Goal: Task Accomplishment & Management: Complete application form

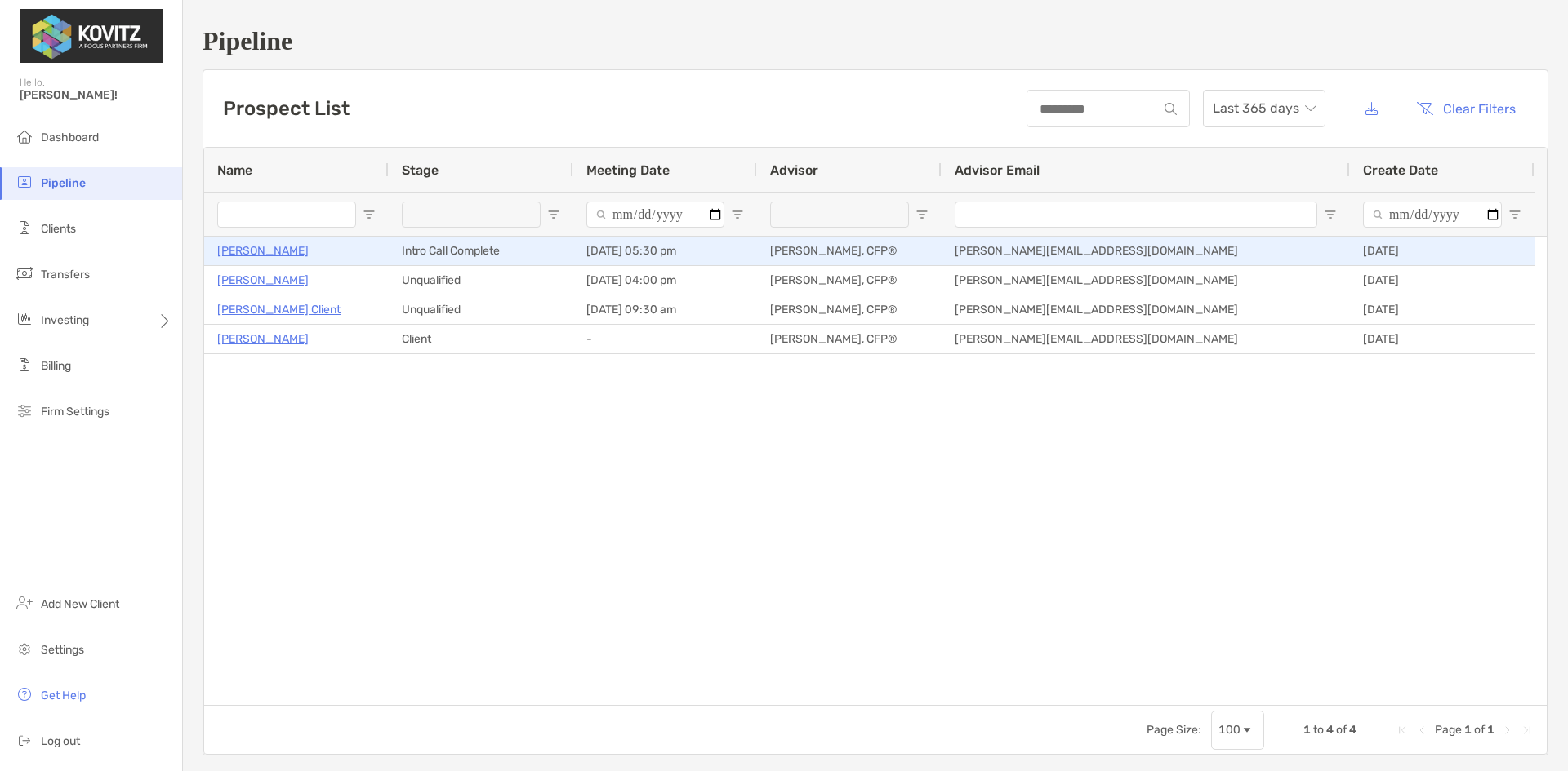
click at [259, 249] on p "[PERSON_NAME]" at bounding box center [262, 251] width 92 height 20
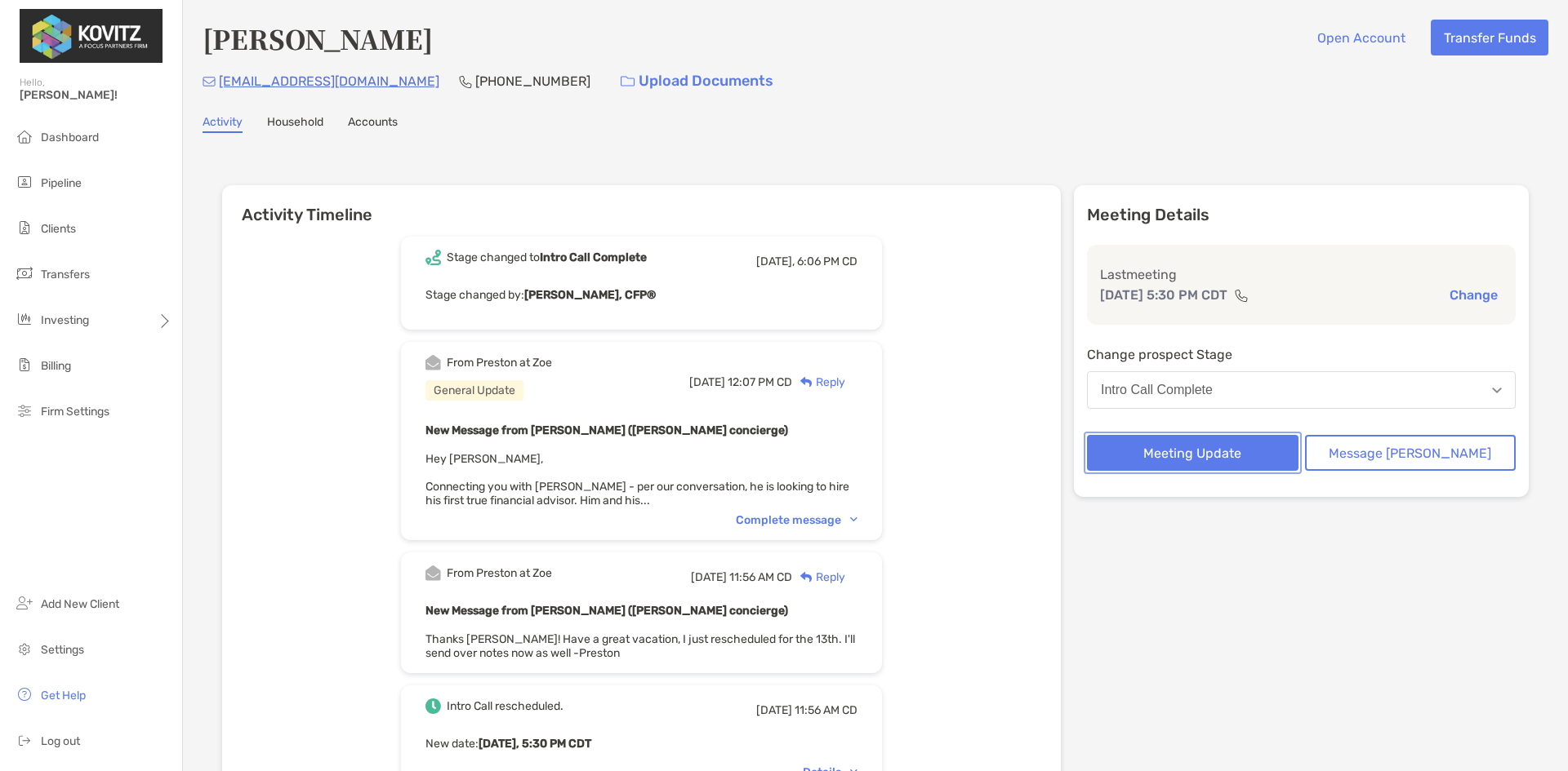
click at [1225, 450] on button "Meeting Update" at bounding box center [1192, 452] width 211 height 36
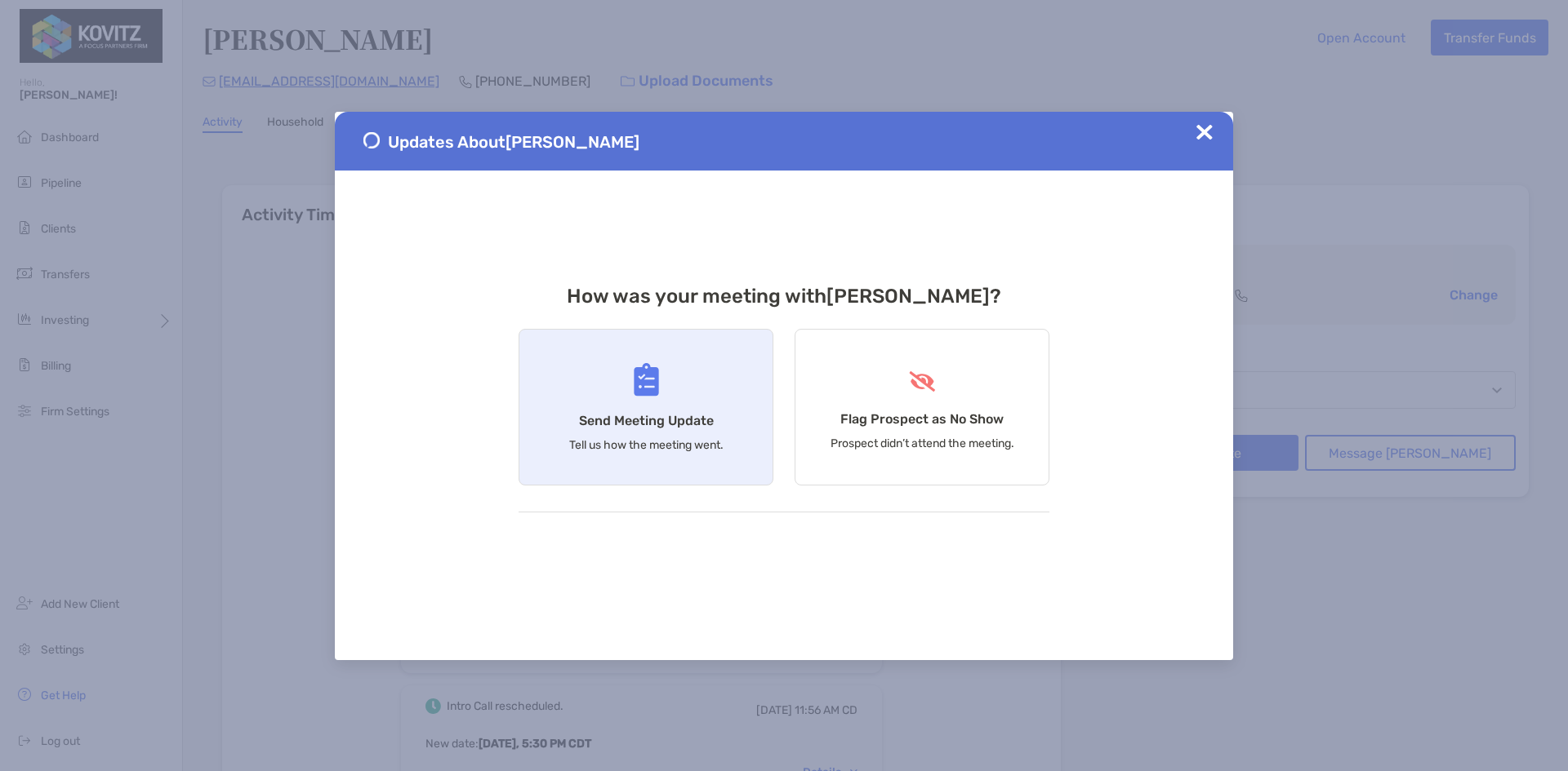
click at [651, 403] on div "Send Meeting Update Tell us how the meeting went." at bounding box center [645, 407] width 255 height 157
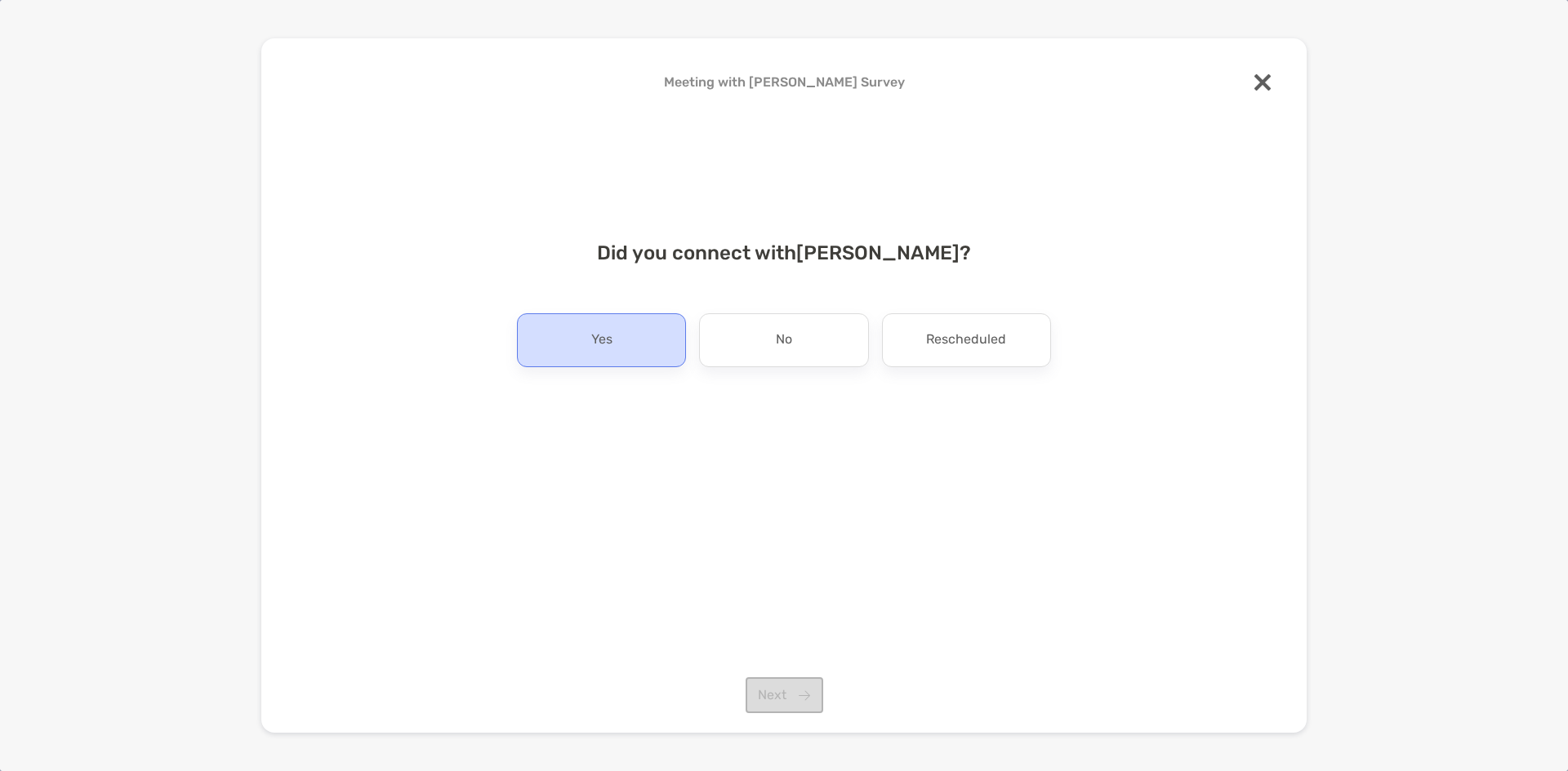
click at [613, 341] on div "Yes" at bounding box center [602, 340] width 169 height 54
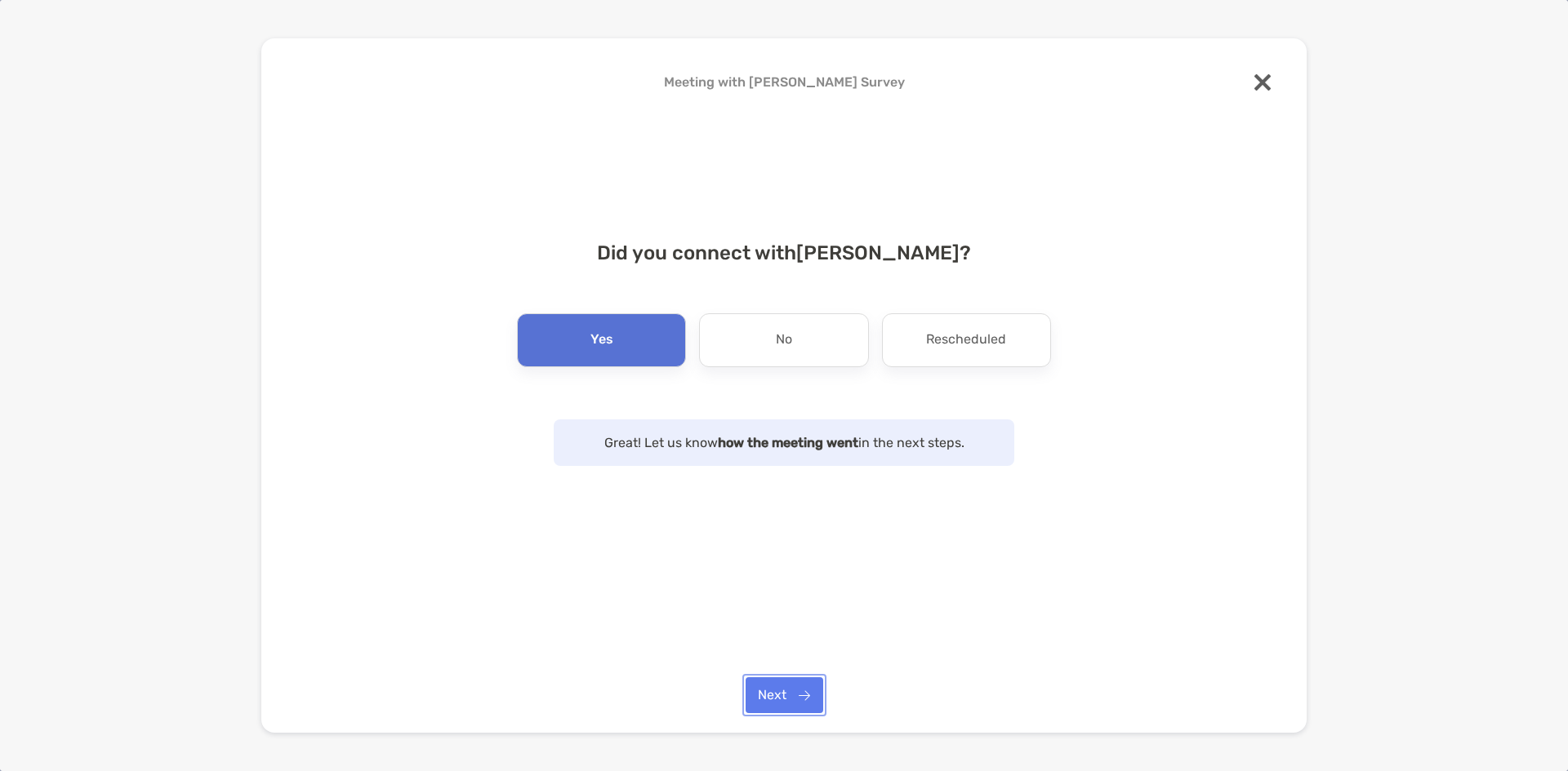
click at [784, 700] on button "Next" at bounding box center [784, 695] width 78 height 36
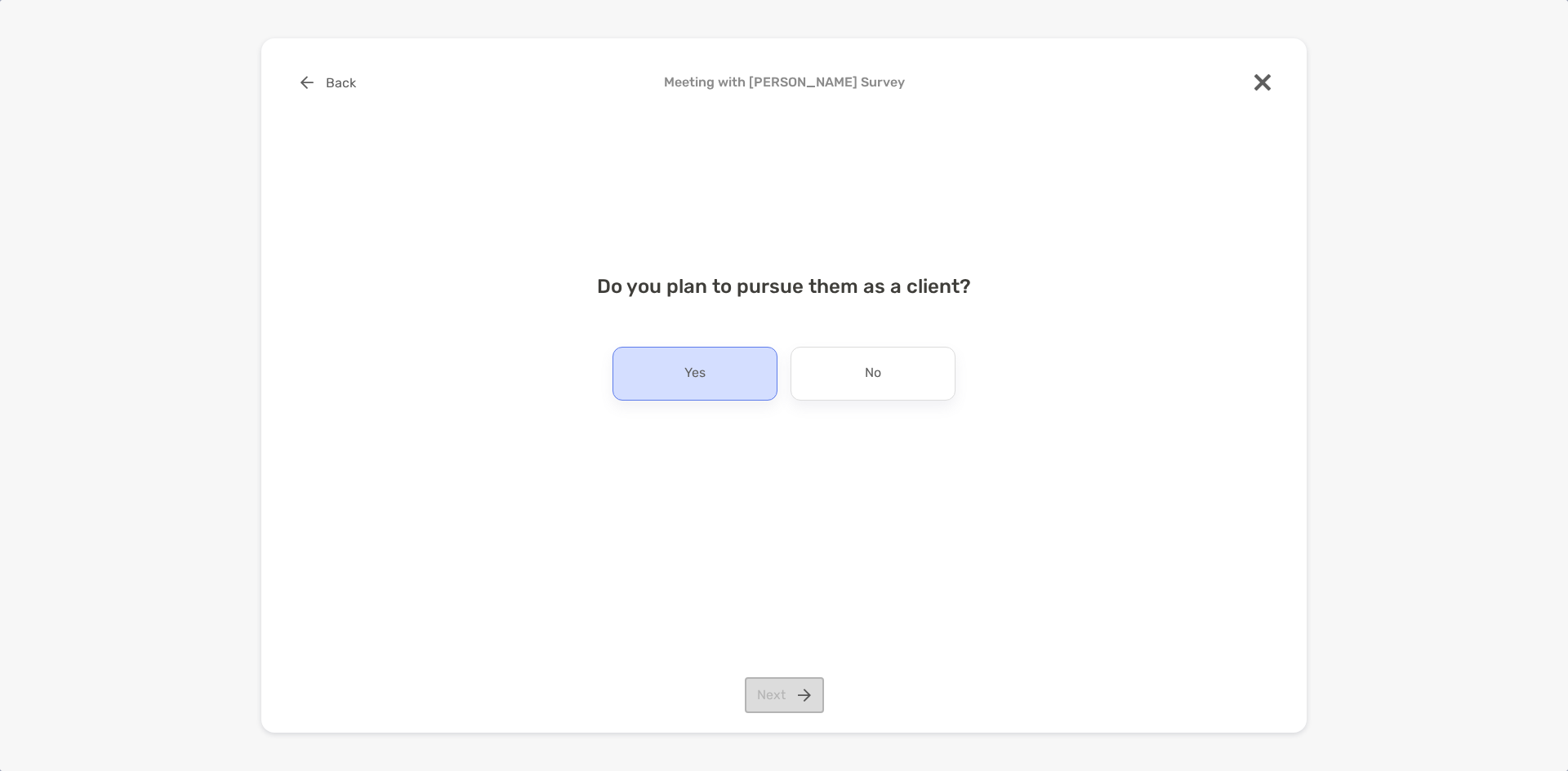
click at [715, 373] on div "Yes" at bounding box center [695, 373] width 165 height 54
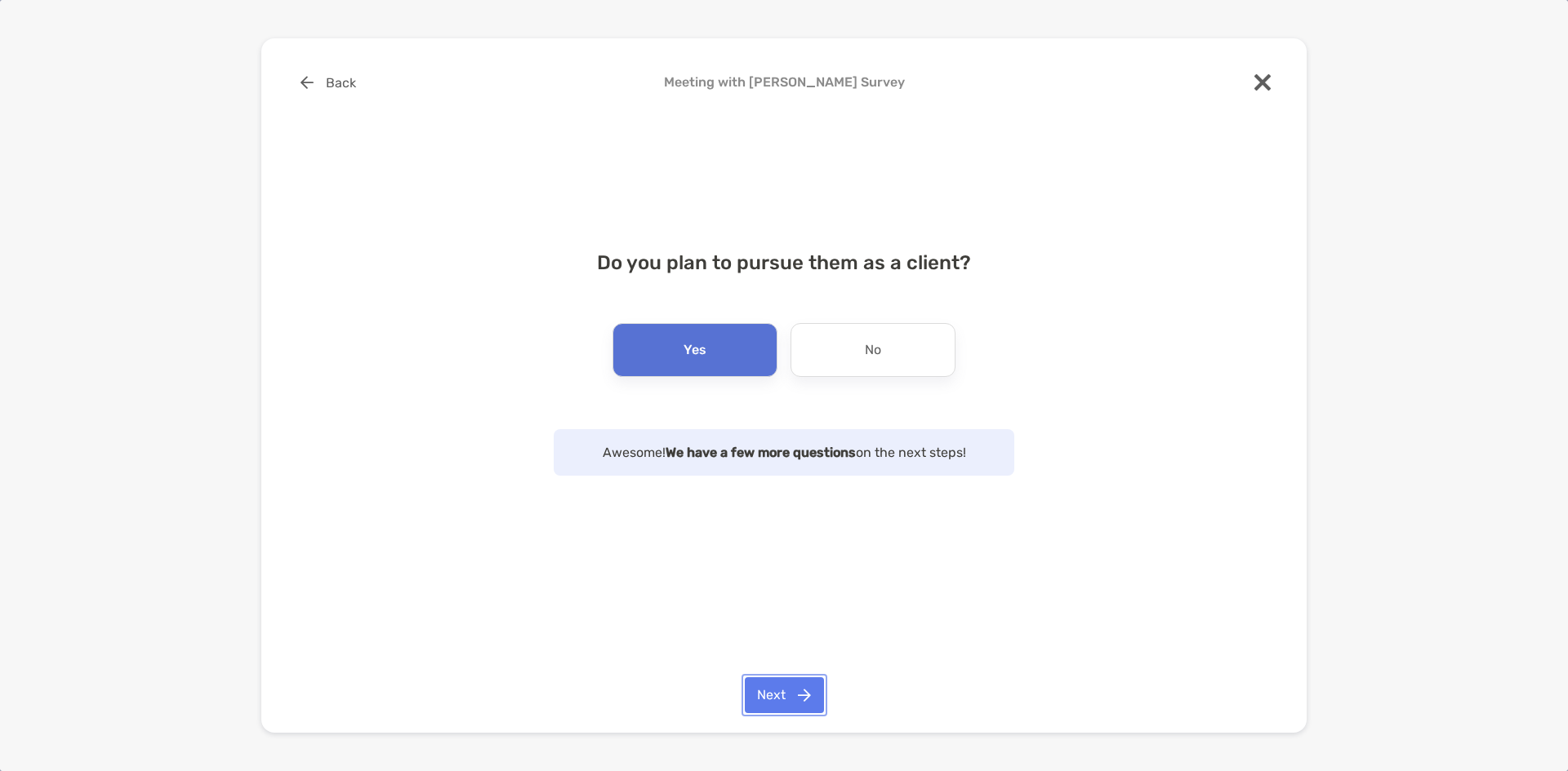
click at [790, 701] on button "Next" at bounding box center [784, 695] width 79 height 36
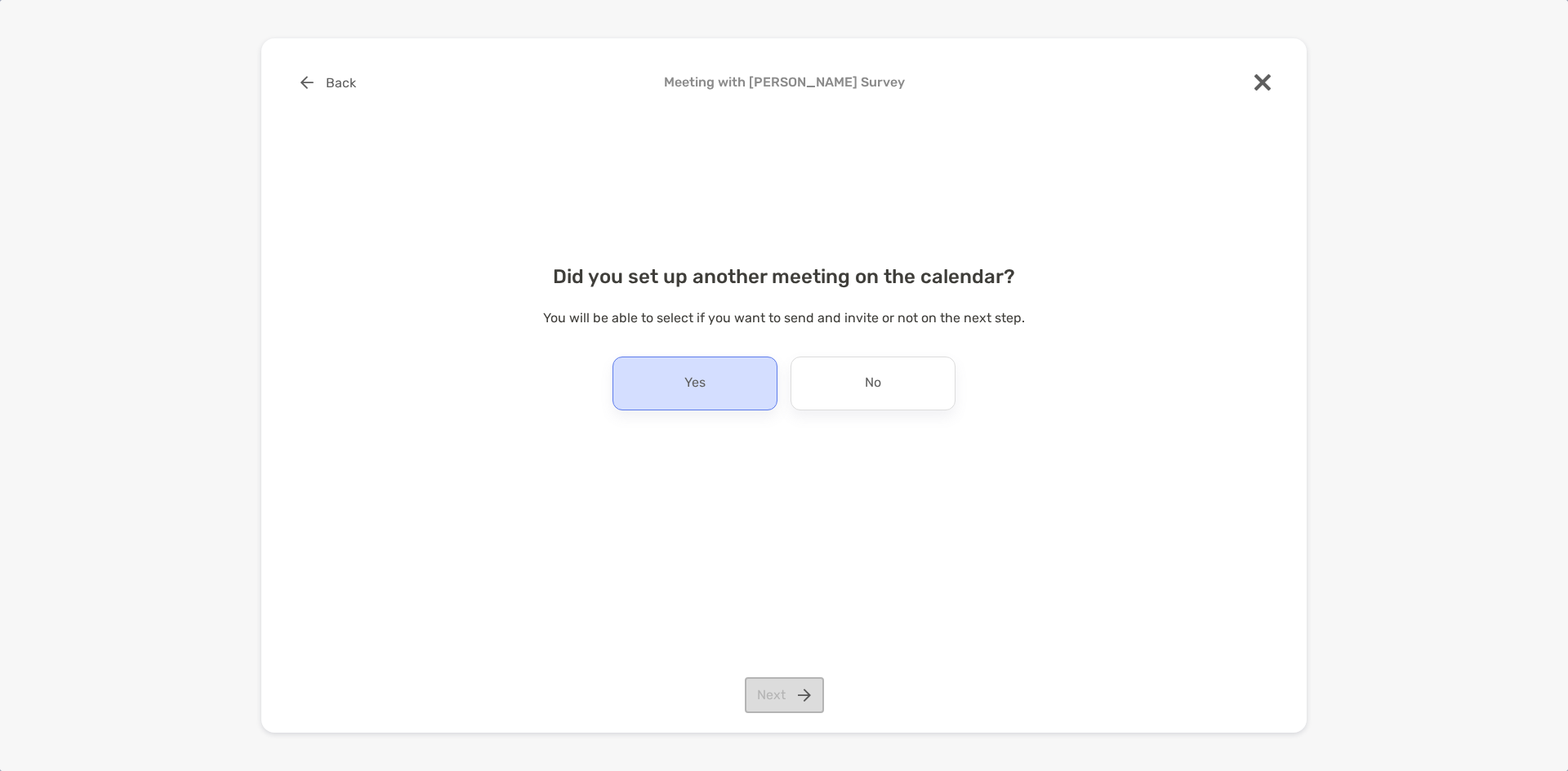
click at [707, 383] on div "Yes" at bounding box center [695, 384] width 165 height 54
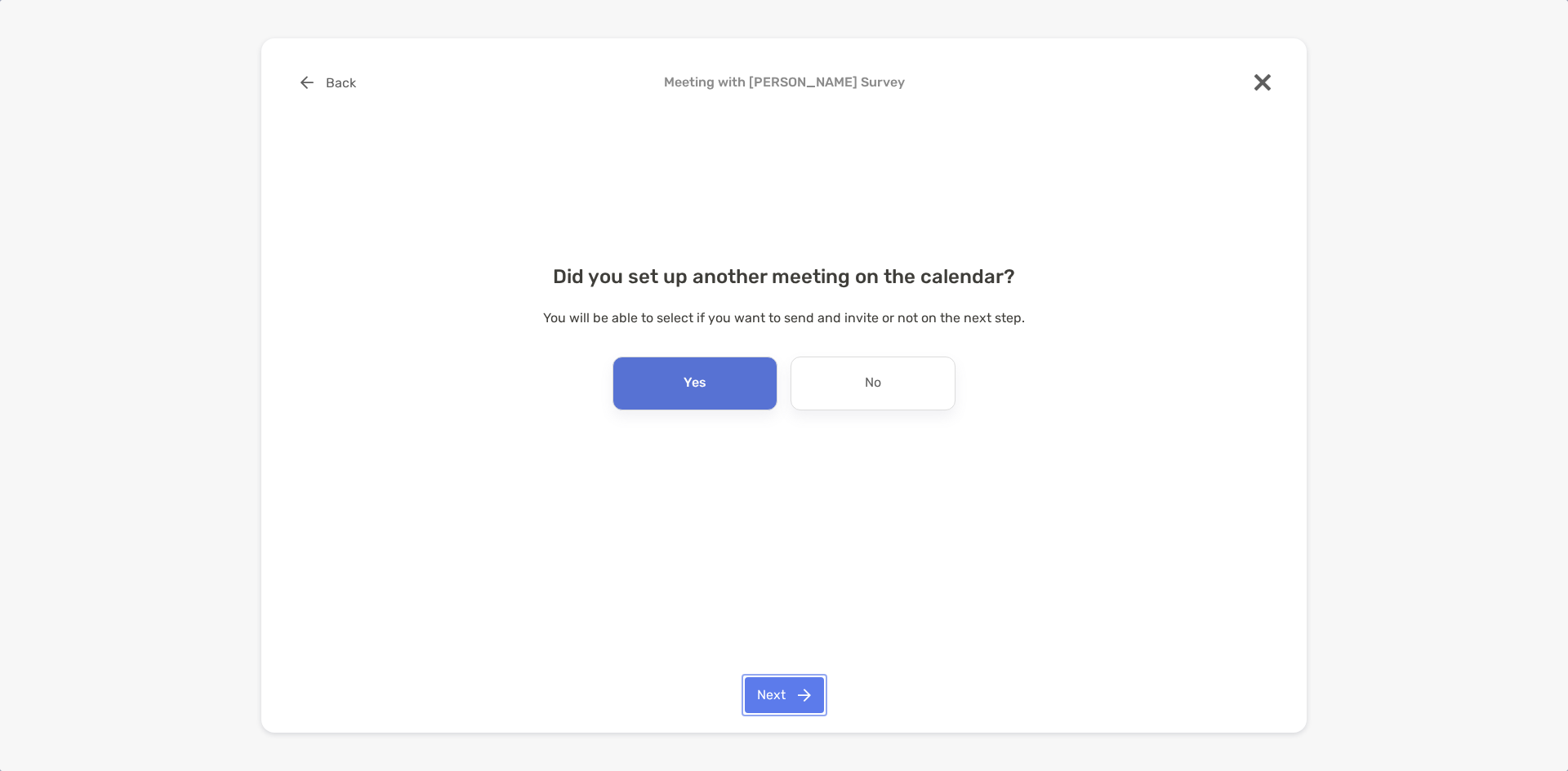
click at [797, 696] on button "Next" at bounding box center [784, 695] width 79 height 36
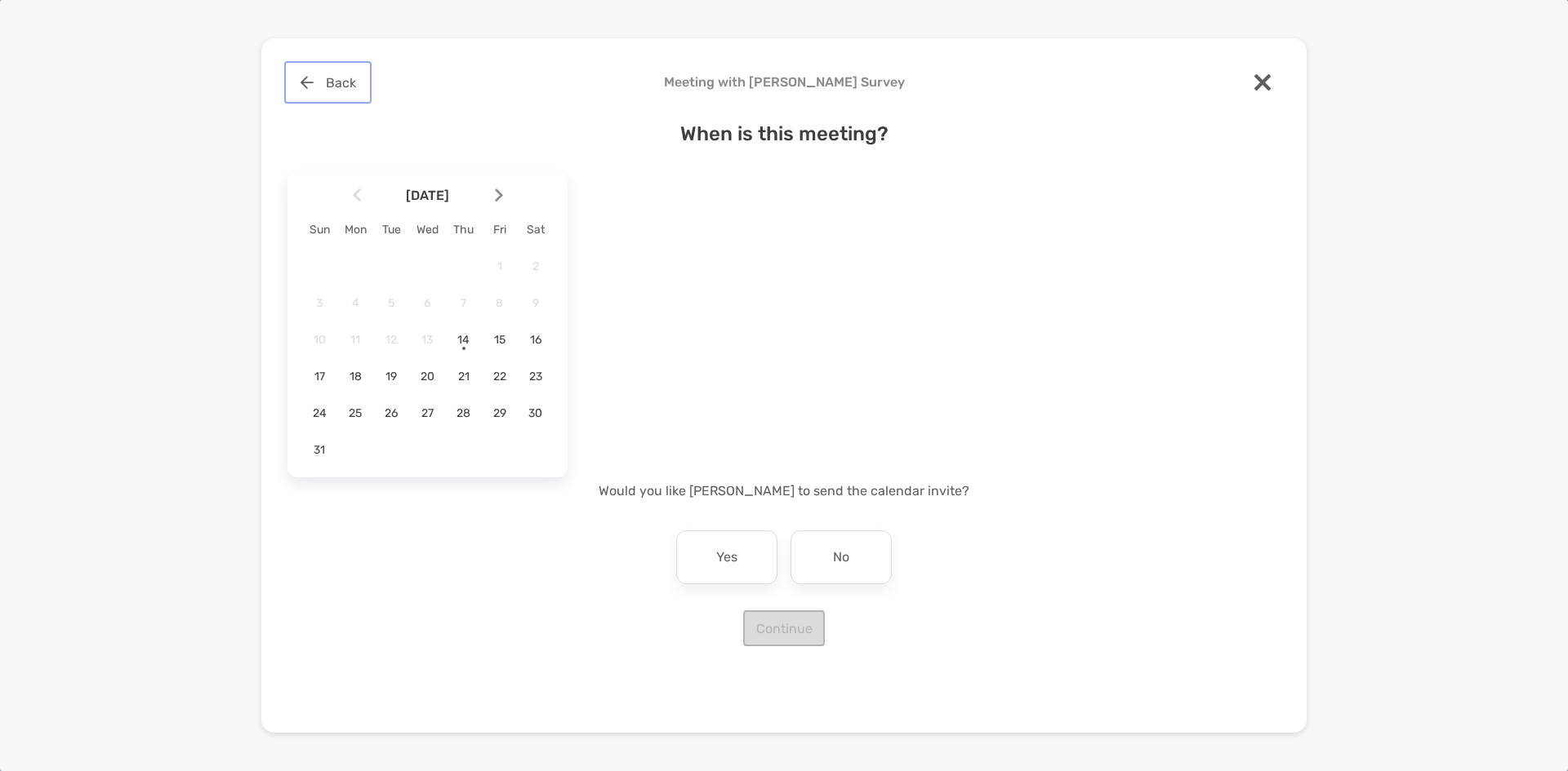
click at [343, 85] on button "Back" at bounding box center [327, 82] width 81 height 36
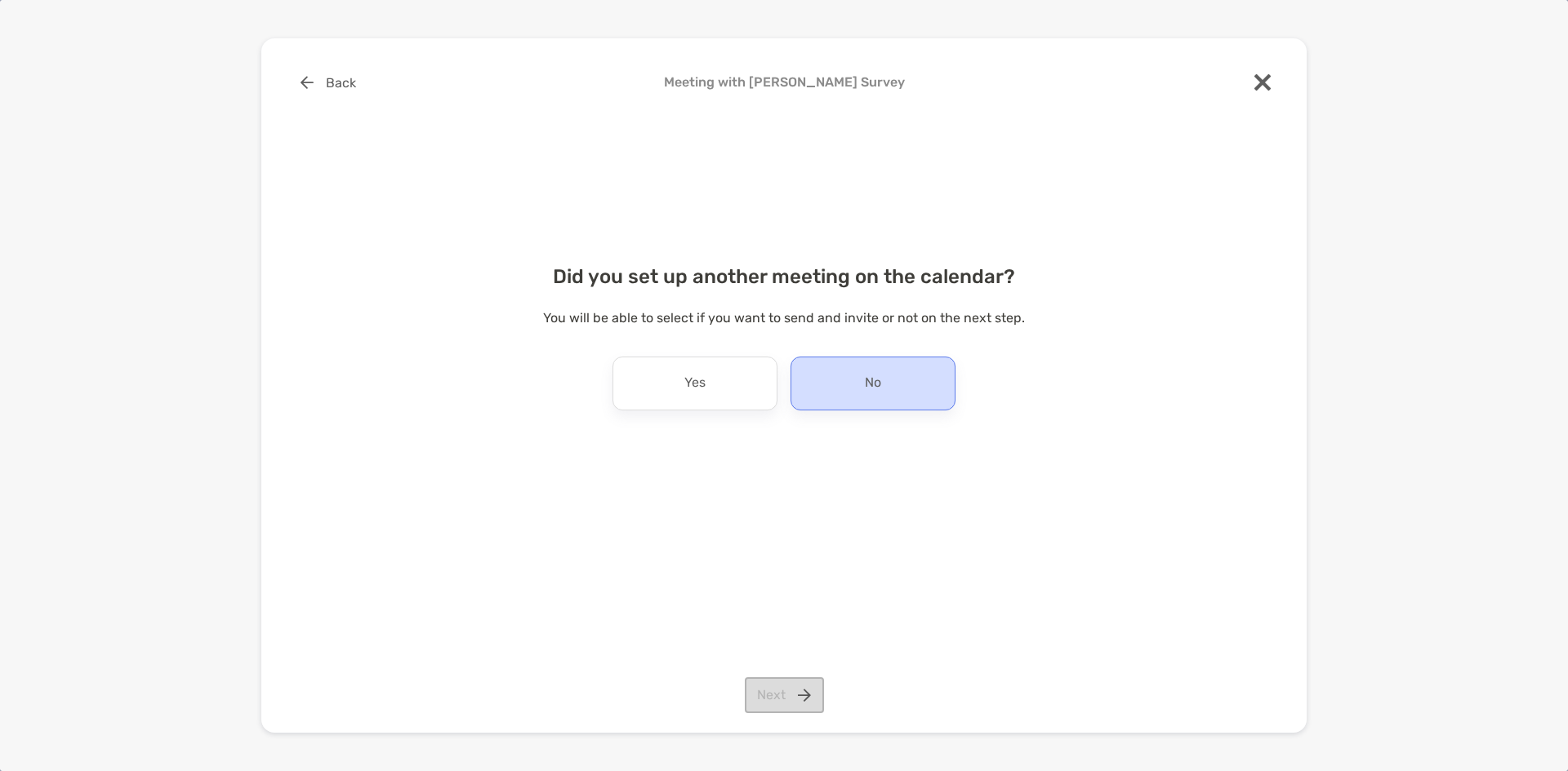
click at [875, 386] on p "No" at bounding box center [873, 384] width 17 height 26
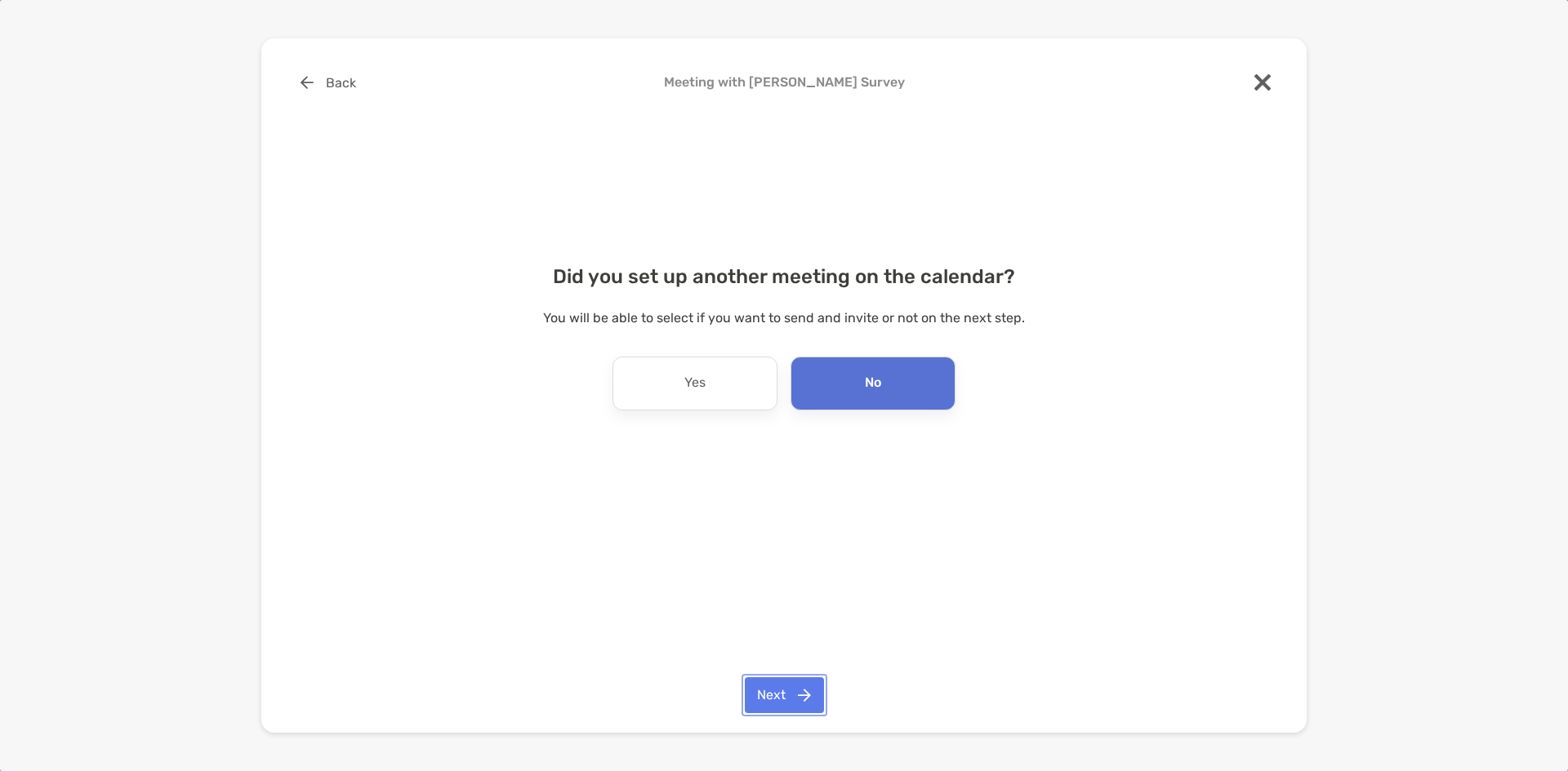
click at [786, 700] on button "Next" at bounding box center [784, 695] width 79 height 36
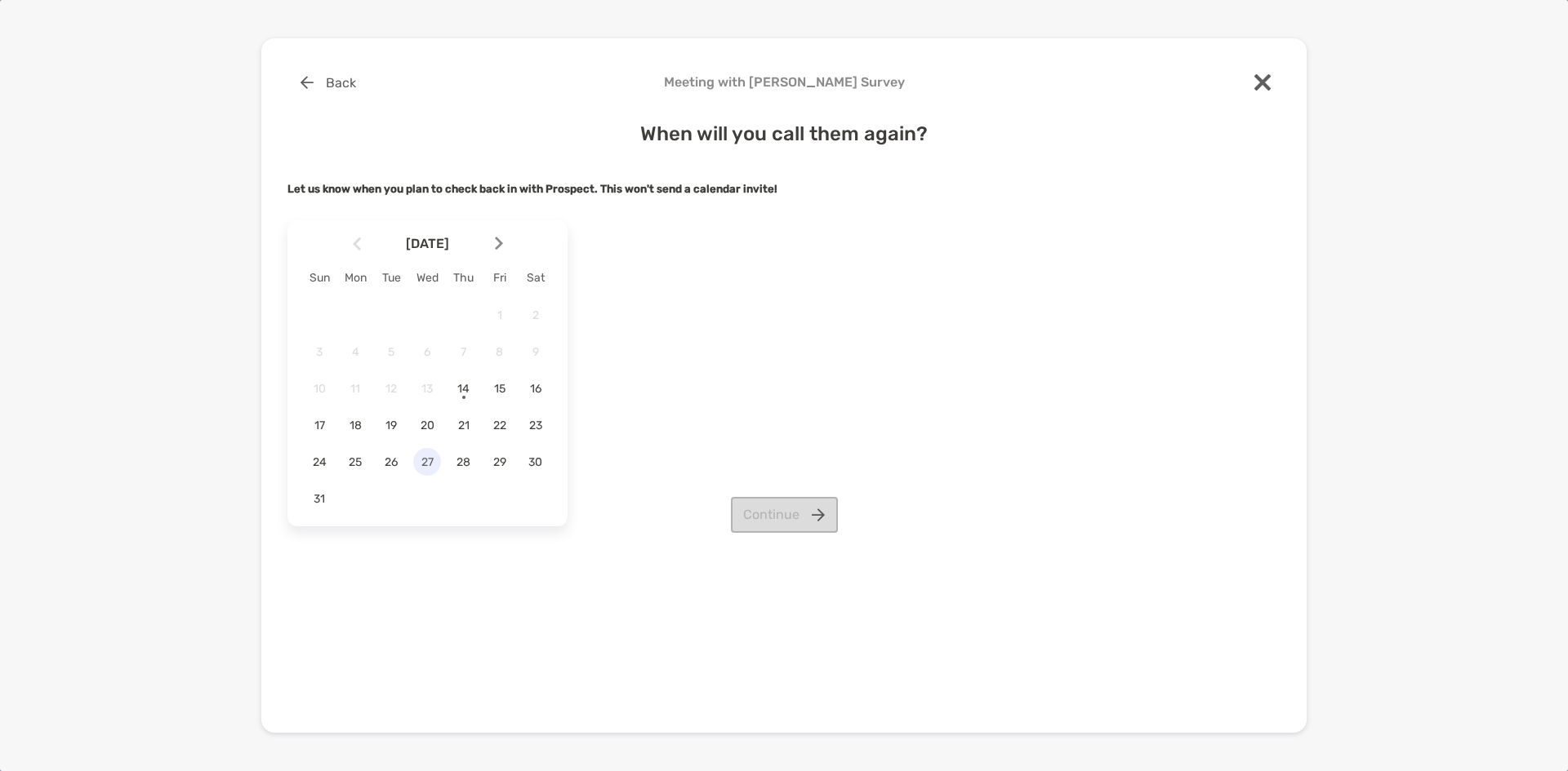
click at [426, 462] on span "27" at bounding box center [427, 462] width 28 height 14
click at [779, 518] on button "Continue" at bounding box center [784, 514] width 107 height 36
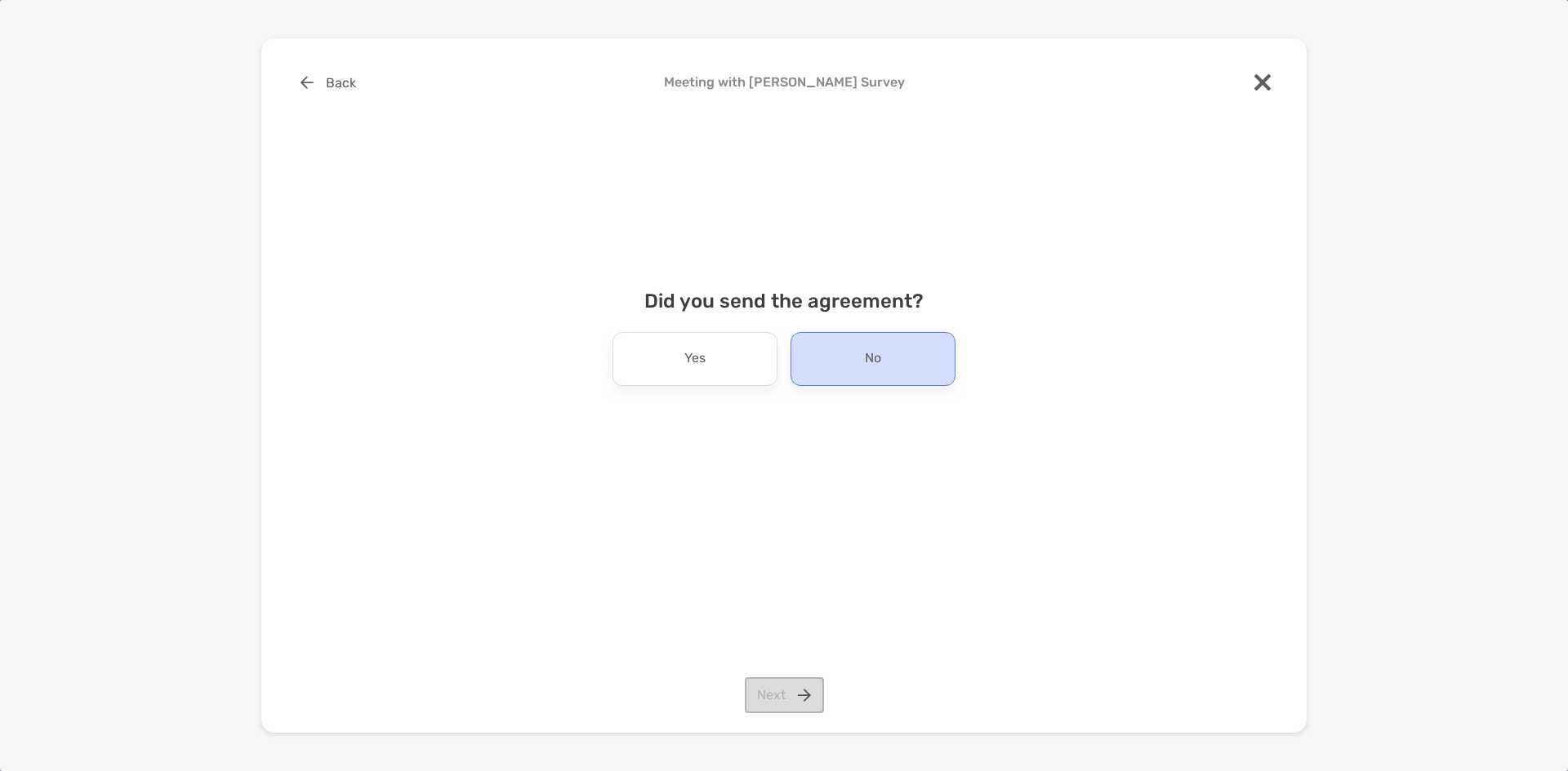
click at [871, 373] on div "No" at bounding box center [873, 360] width 165 height 54
click at [790, 688] on button "Next" at bounding box center [784, 695] width 79 height 36
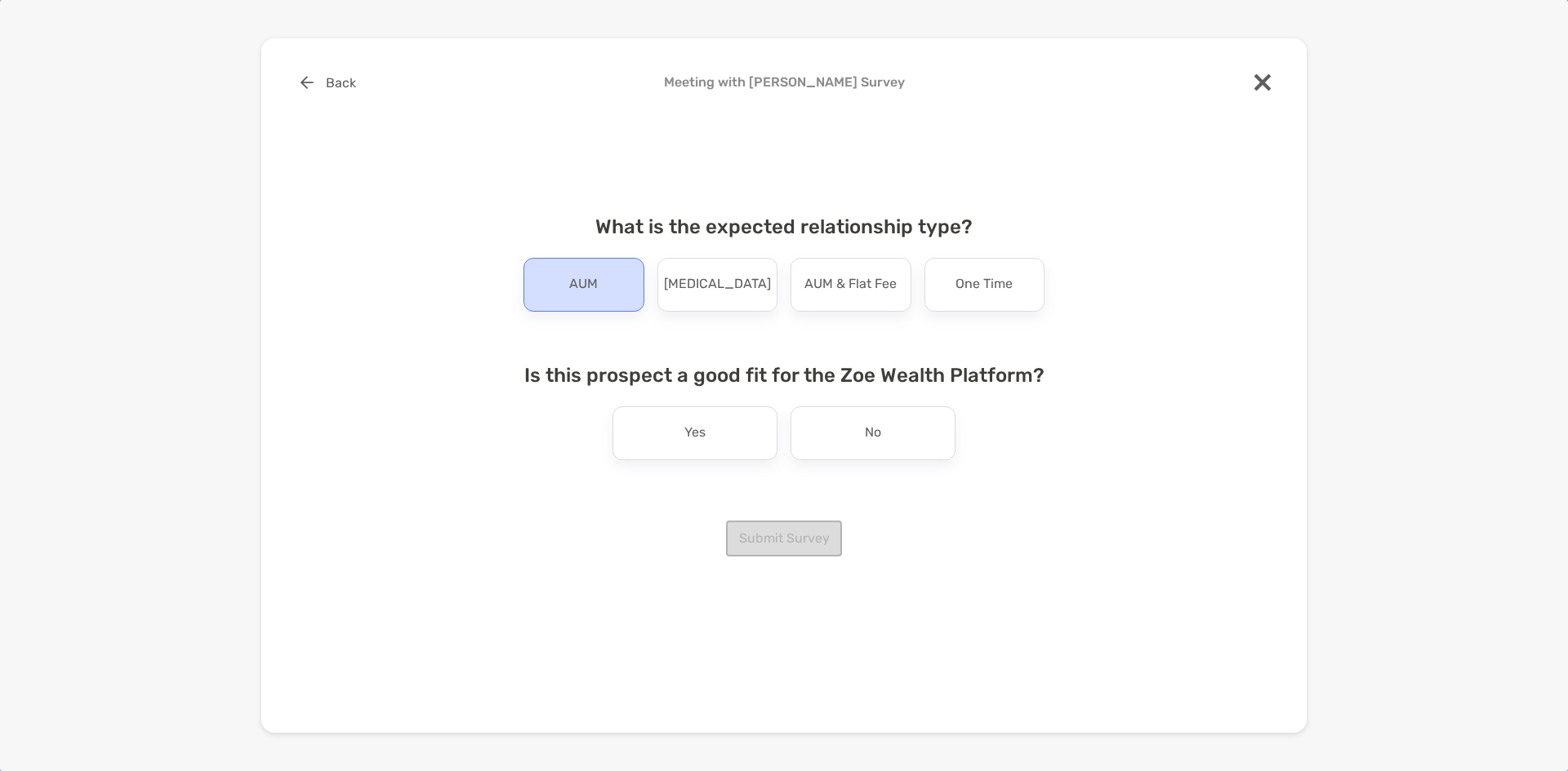
click at [612, 290] on div "AUM" at bounding box center [584, 284] width 121 height 54
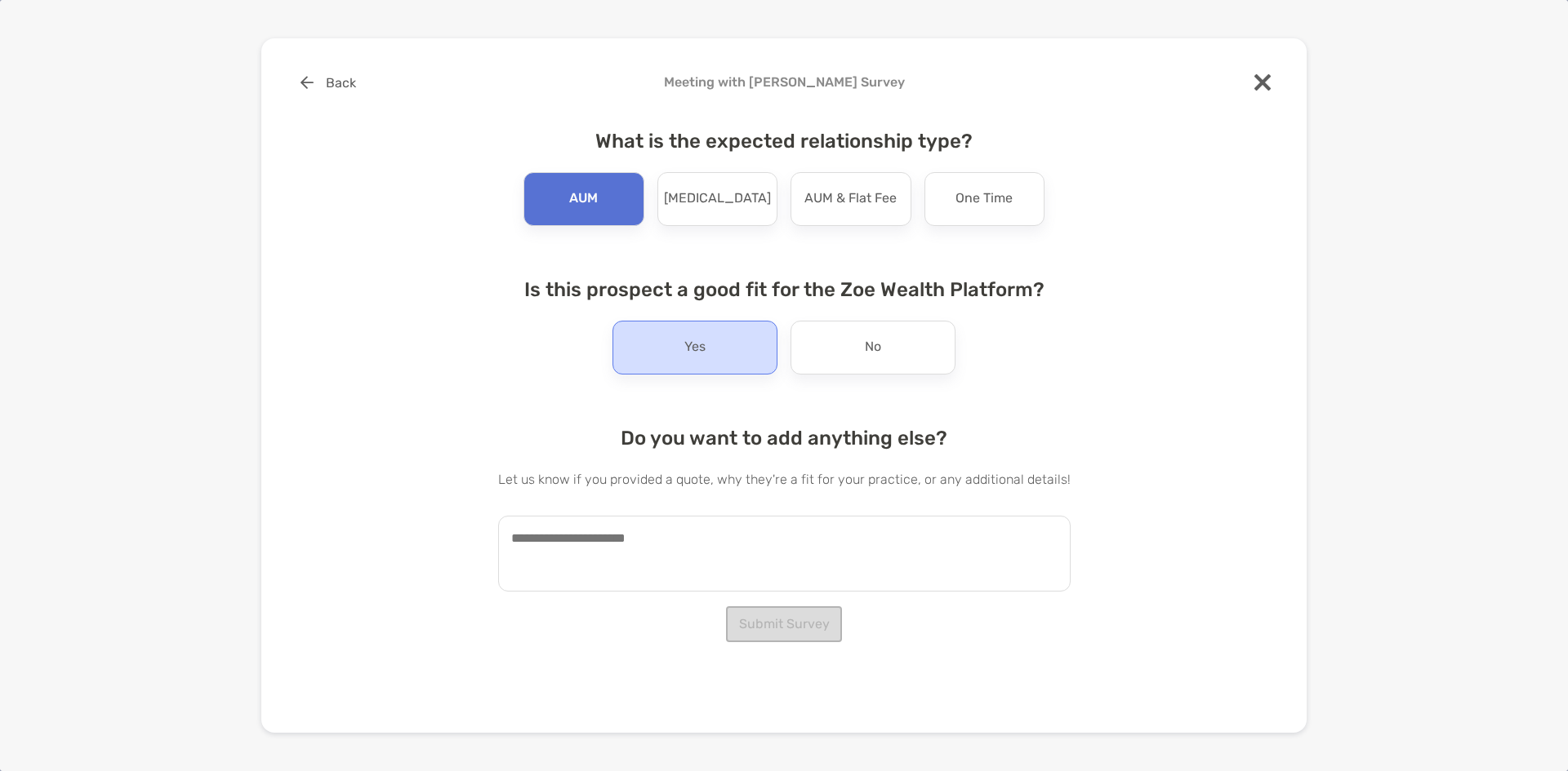
click at [701, 351] on p "Yes" at bounding box center [695, 348] width 21 height 26
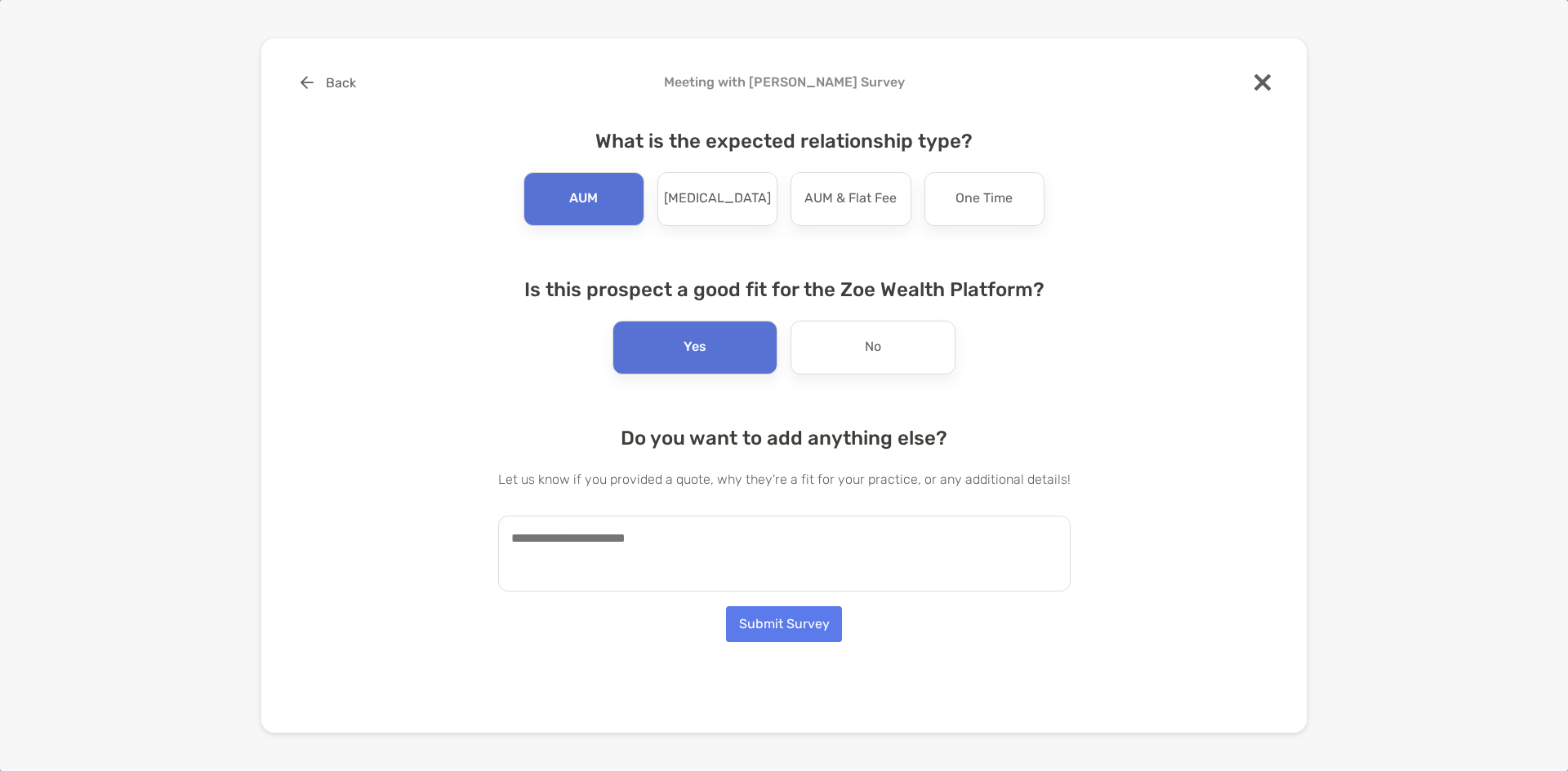
click at [644, 546] on textarea at bounding box center [784, 554] width 572 height 76
click at [602, 540] on textarea at bounding box center [784, 554] width 572 height 76
paste textarea "**********"
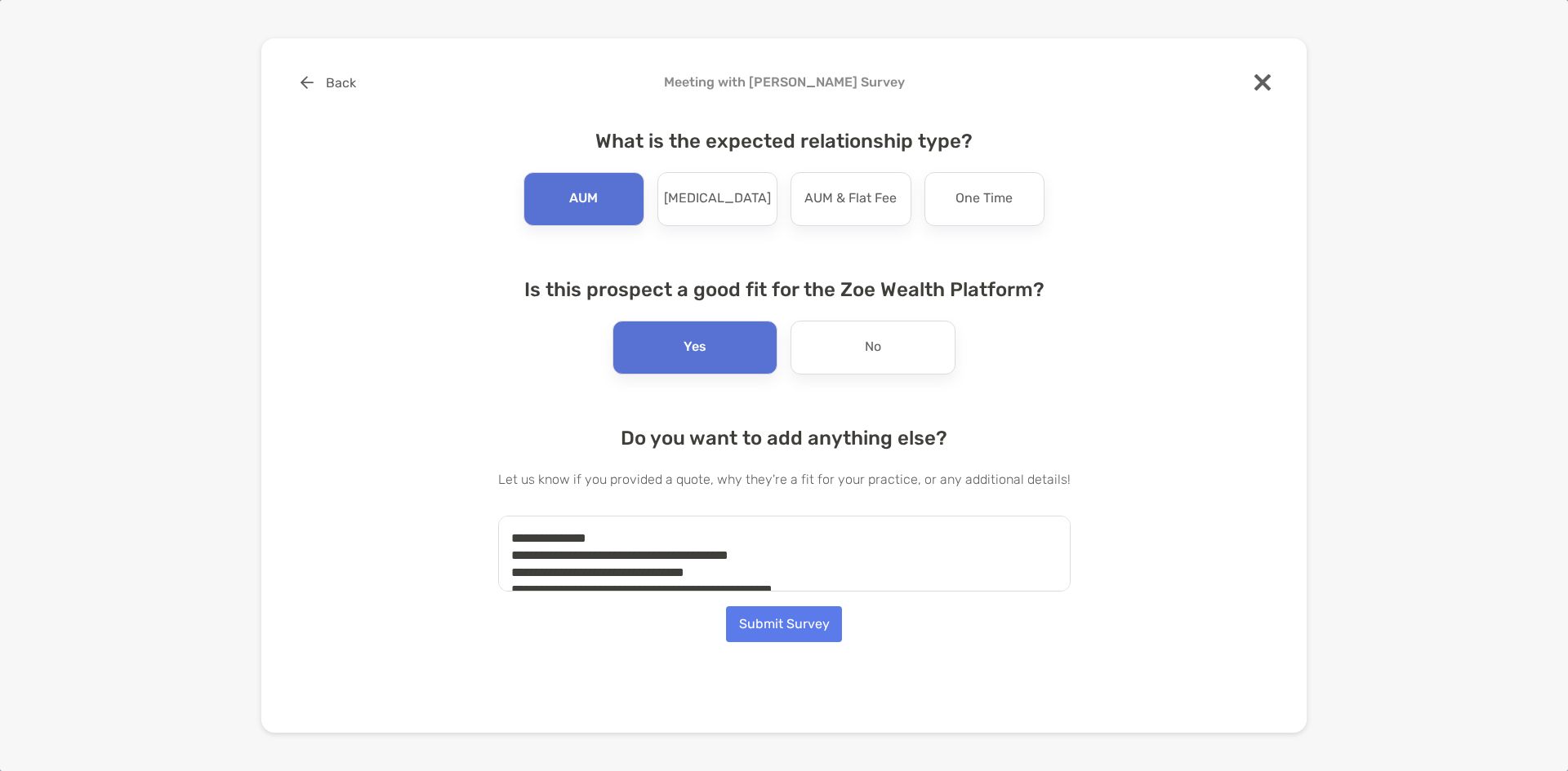
scroll to position [333, 0]
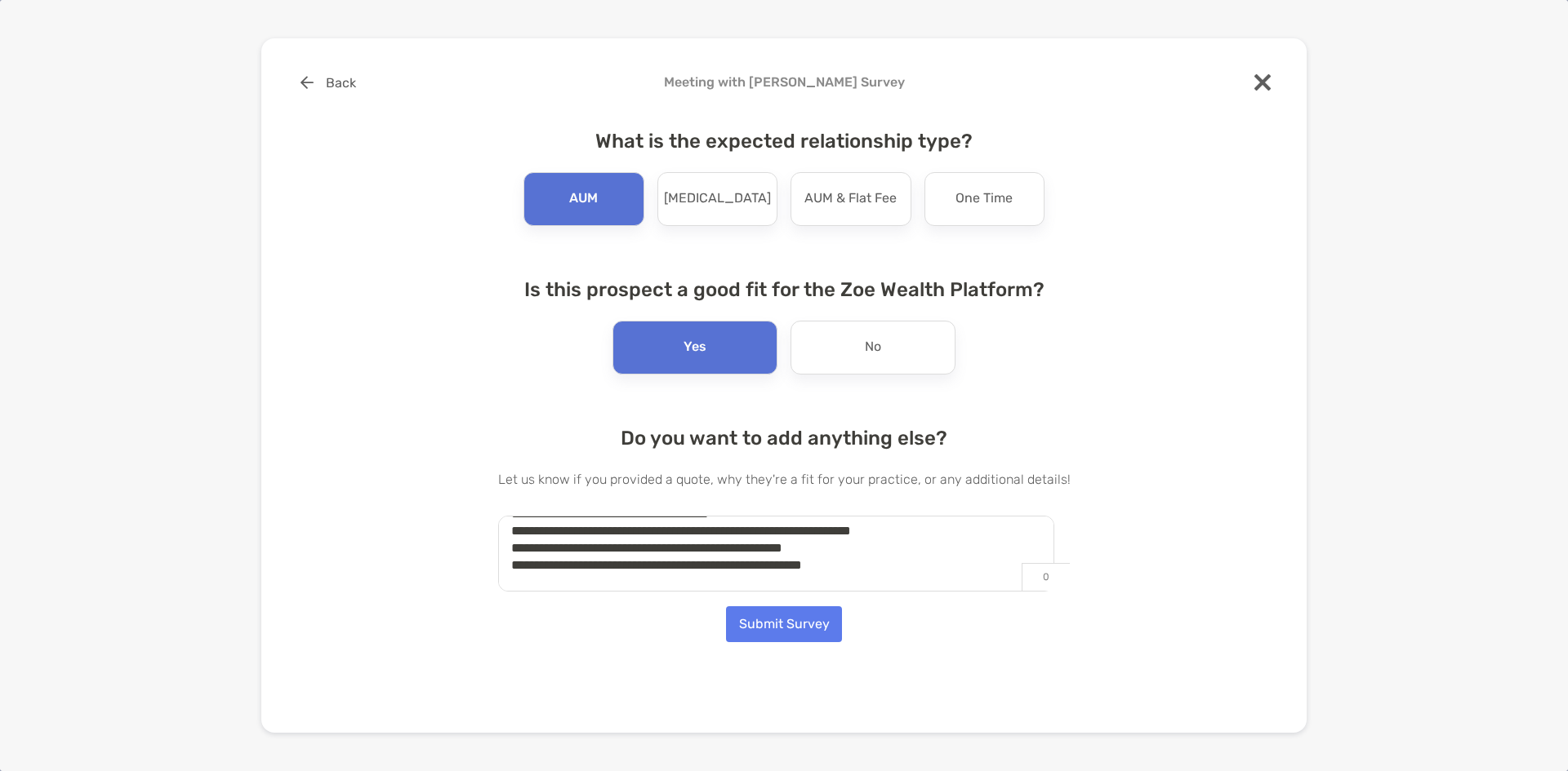
type textarea "**********"
click at [1025, 675] on div "Back Meeting with Jacob Ahlers Survey What is the expected relationship type? A…" at bounding box center [784, 386] width 1045 height 695
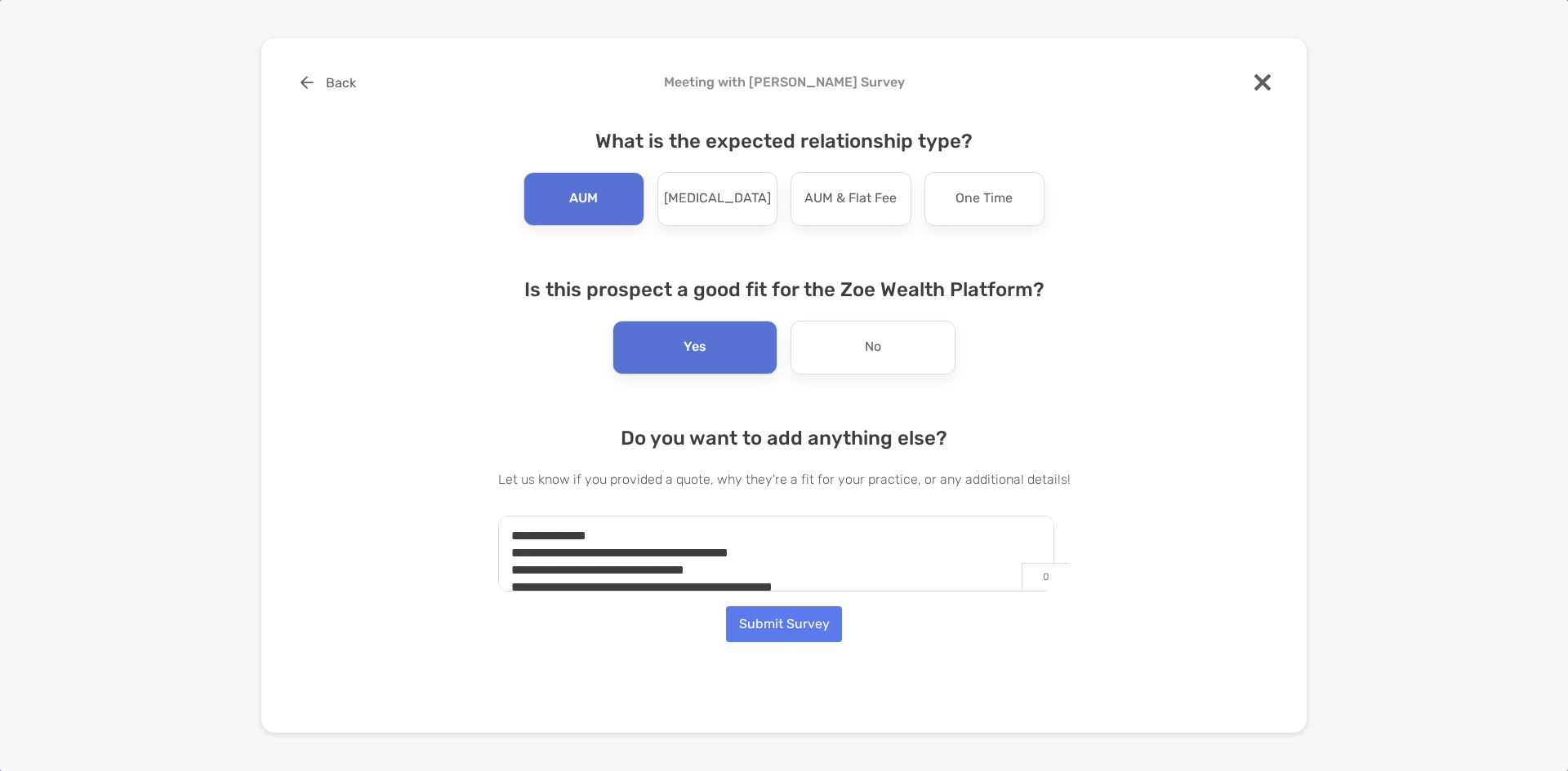
scroll to position [0, 0]
click at [781, 626] on button "Submit Survey" at bounding box center [784, 624] width 116 height 36
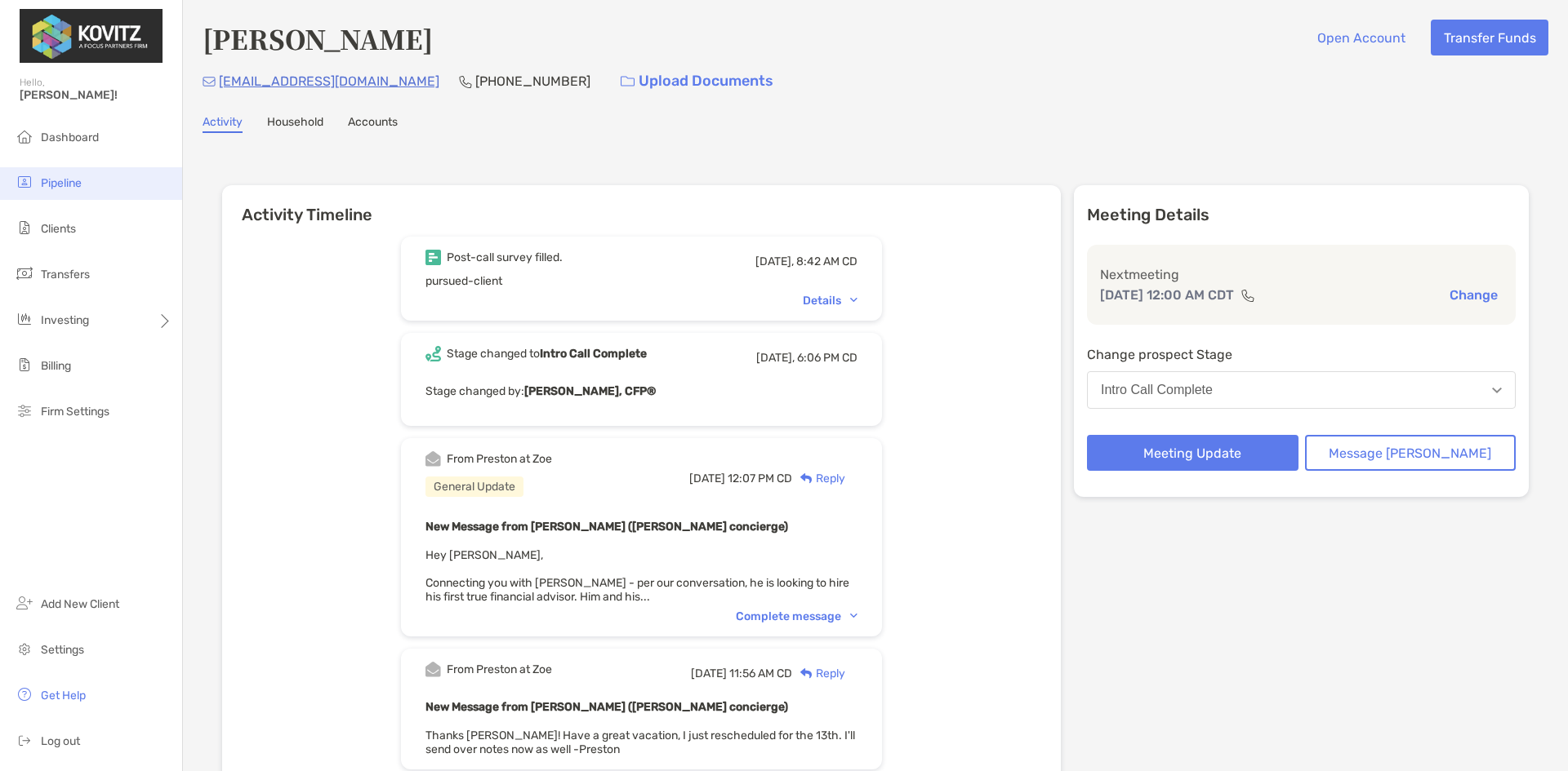
click at [53, 186] on span "Pipeline" at bounding box center [61, 183] width 41 height 14
